Goal: Check status: Check status

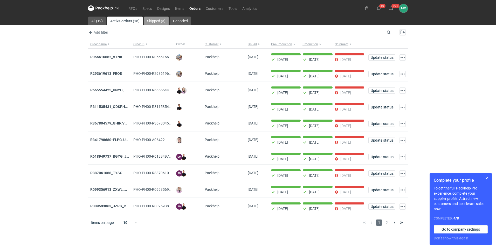
click at [156, 22] on link "Shipped (3)" at bounding box center [156, 21] width 25 height 8
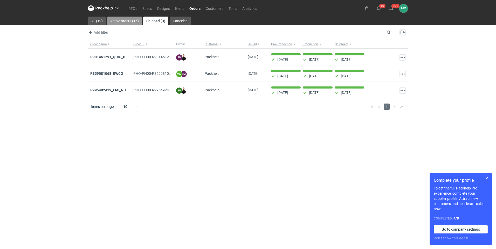
click at [125, 22] on link "Active orders (16)" at bounding box center [124, 21] width 35 height 8
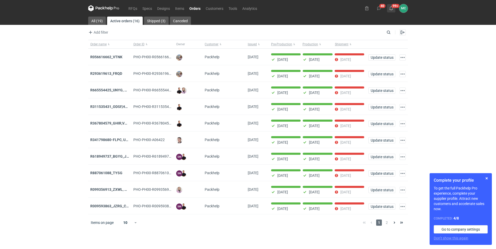
click at [389, 6] on icon at bounding box center [391, 8] width 4 height 4
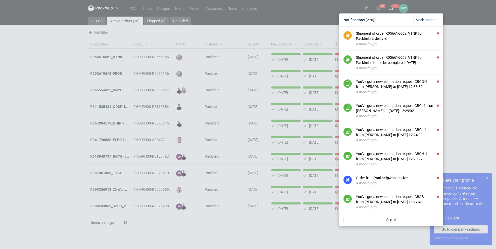
click at [379, 7] on div "Notifications (276) Mark as read Shipment of order R056616662_VTNK for Packhelp…" at bounding box center [248, 124] width 496 height 249
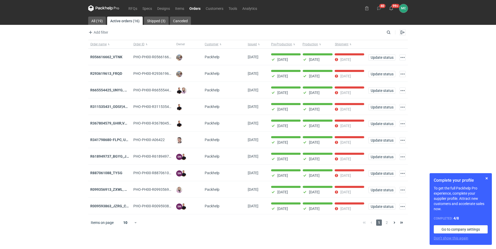
click at [379, 7] on icon at bounding box center [379, 8] width 4 height 4
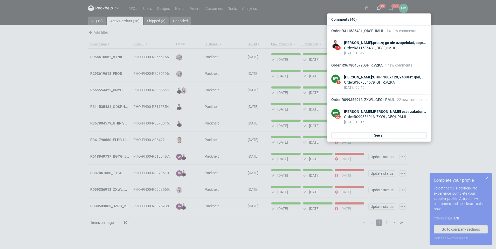
click at [468, 22] on div "Comments (40) Order : R311535431_ODSF,HMHH 14 new comments 14 [PERSON_NAME] : p…" at bounding box center [248, 124] width 496 height 249
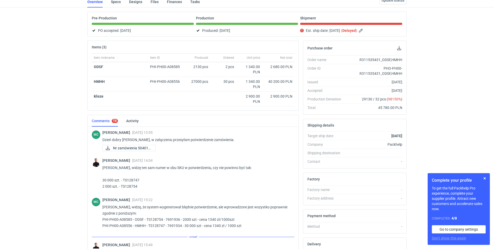
scroll to position [402, 0]
